Goal: Information Seeking & Learning: Learn about a topic

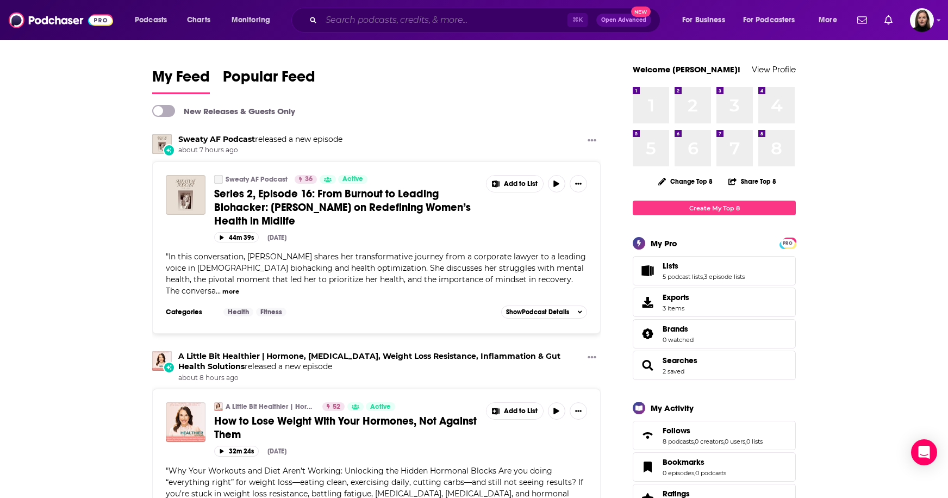
click at [409, 21] on input "Search podcasts, credits, & more..." at bounding box center [444, 19] width 246 height 17
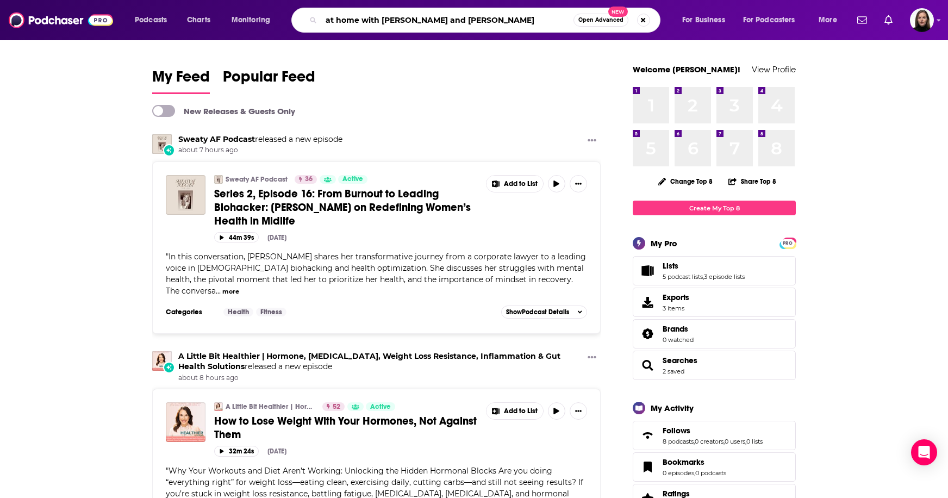
type input "at home with [PERSON_NAME] and [PERSON_NAME]"
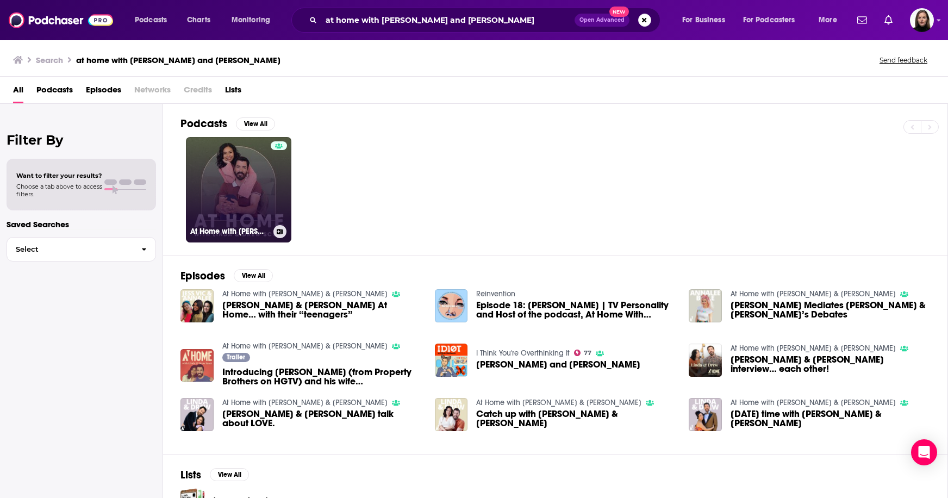
click at [239, 193] on link "At Home with [PERSON_NAME] & [PERSON_NAME]" at bounding box center [238, 189] width 105 height 105
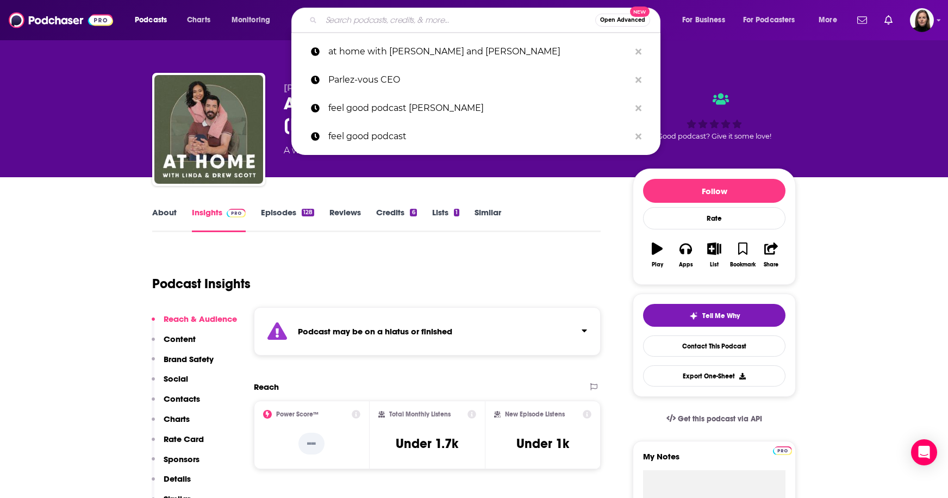
click at [378, 24] on input "Search podcasts, credits, & more..." at bounding box center [458, 19] width 274 height 17
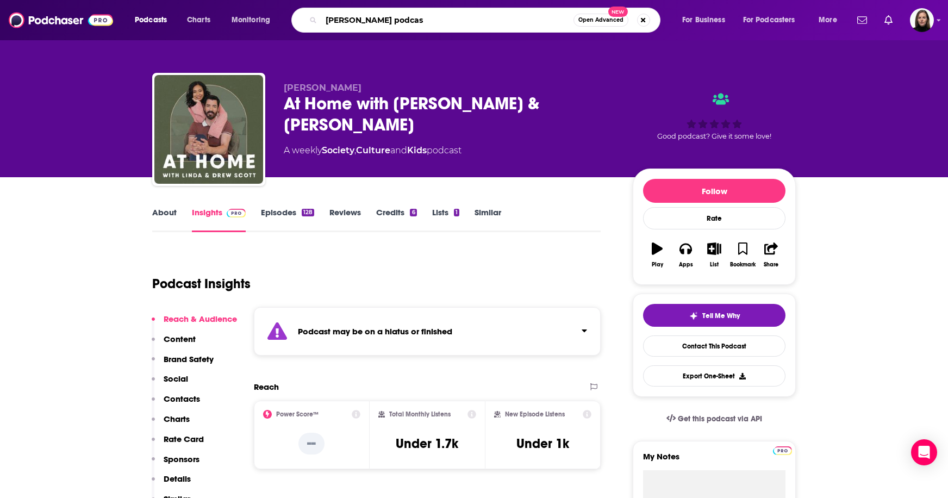
type input "[PERSON_NAME] podcast"
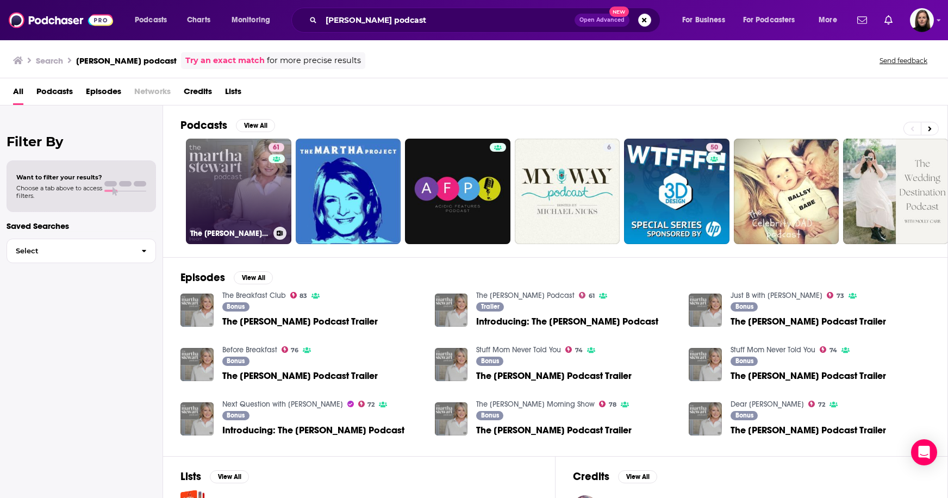
click at [245, 185] on link "61 The [PERSON_NAME] Podcast" at bounding box center [238, 191] width 105 height 105
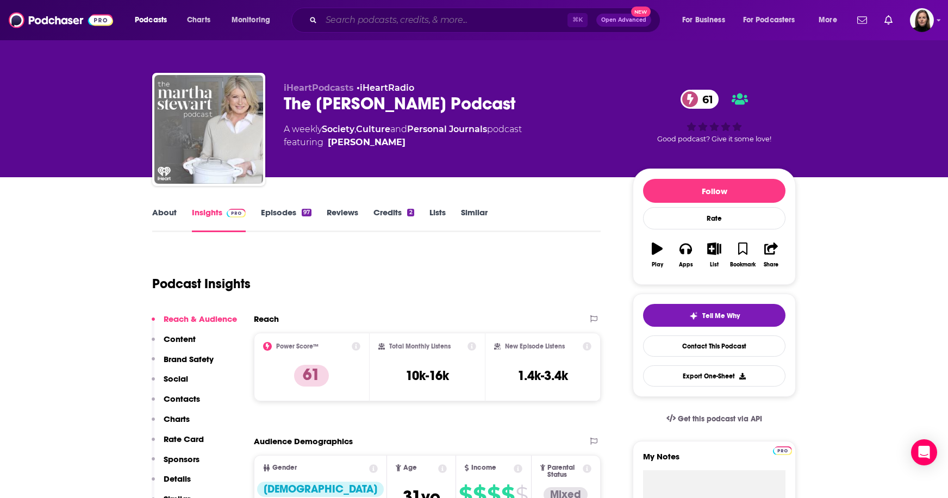
click at [352, 19] on input "Search podcasts, credits, & more..." at bounding box center [444, 19] width 246 height 17
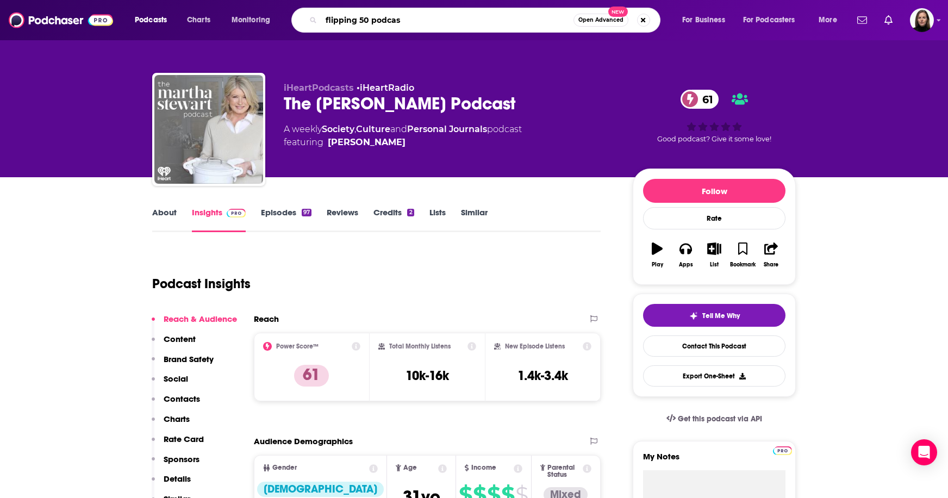
type input "flipping 50 podcast"
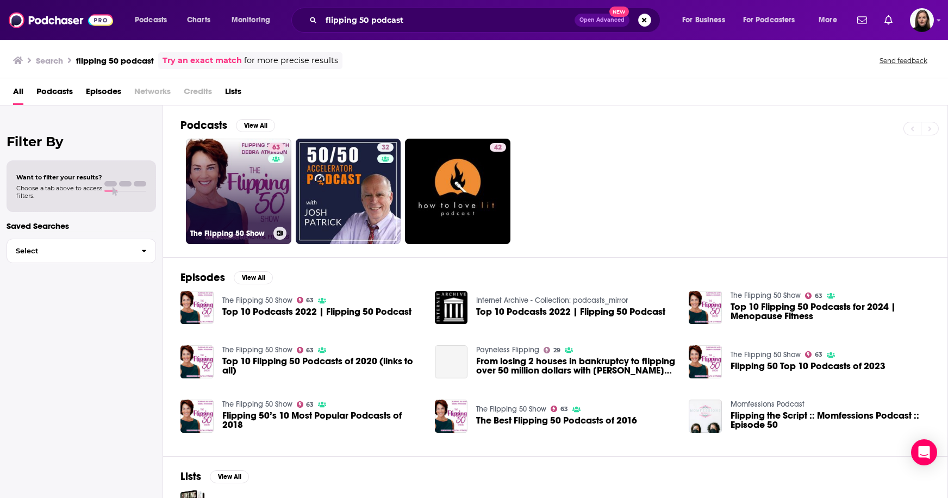
click at [221, 192] on link "63 The Flipping 50 Show" at bounding box center [238, 191] width 105 height 105
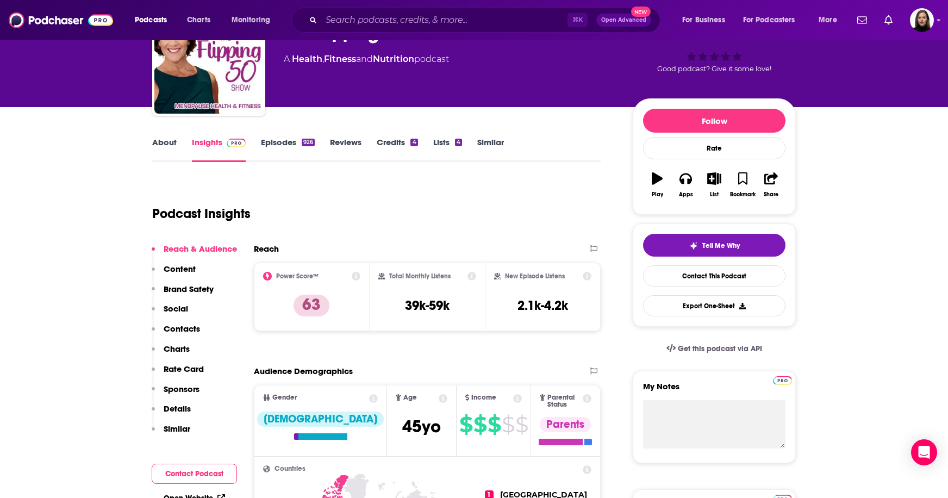
scroll to position [31, 0]
